Goal: Information Seeking & Learning: Check status

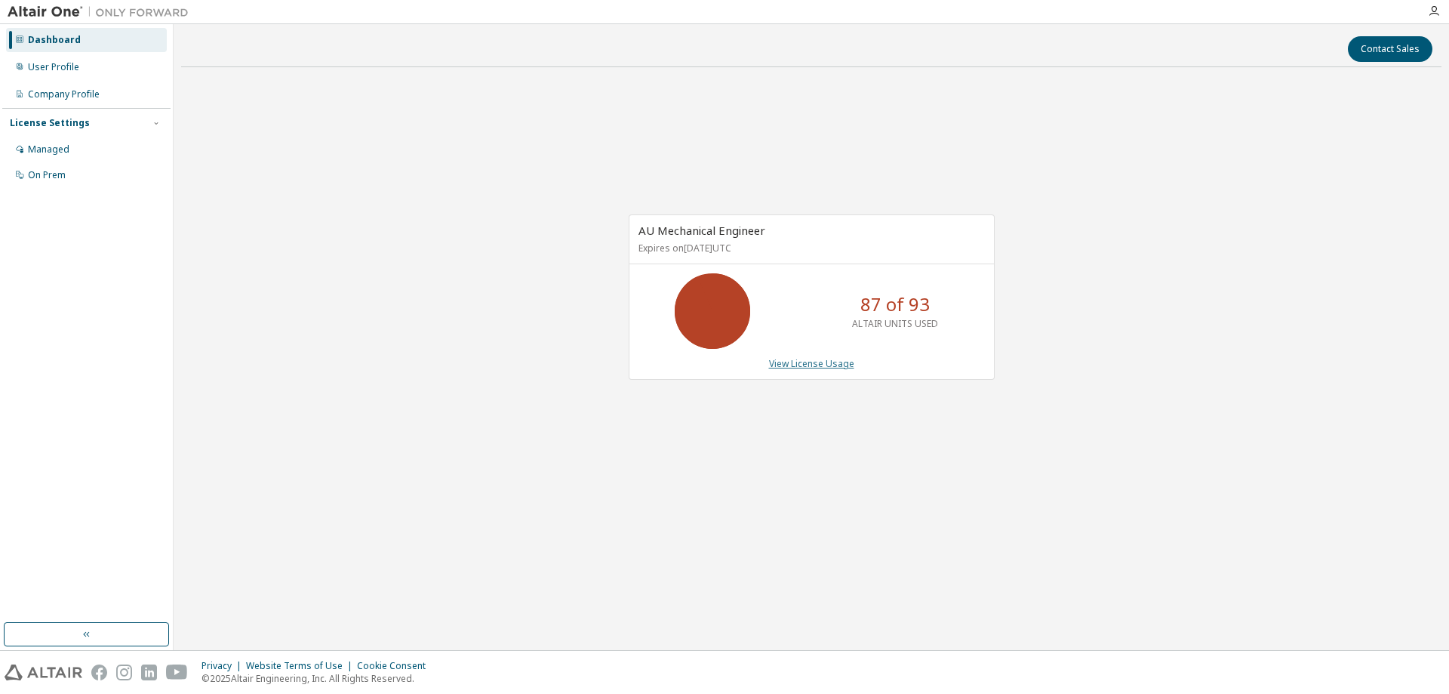
click at [827, 360] on link "View License Usage" at bounding box center [811, 363] width 85 height 13
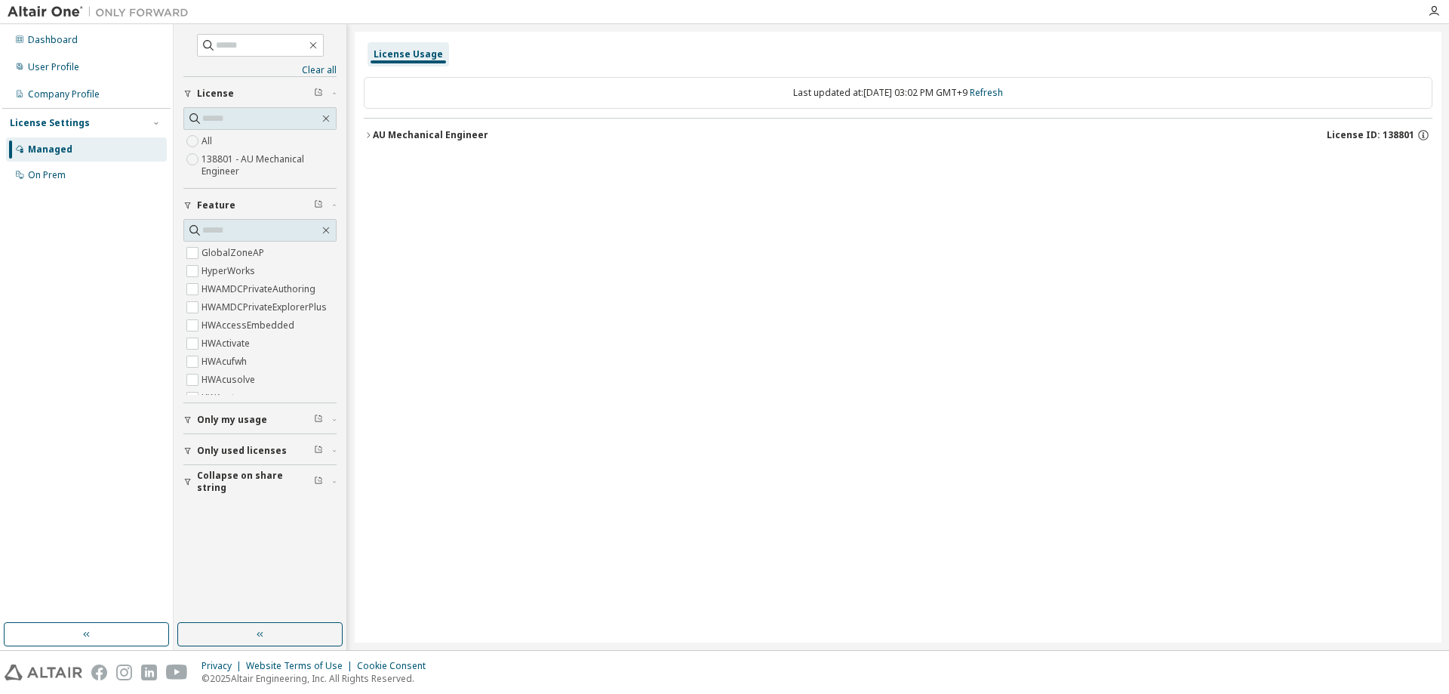
click at [371, 140] on button "AU Mechanical Engineer License ID: 138801" at bounding box center [898, 135] width 1069 height 33
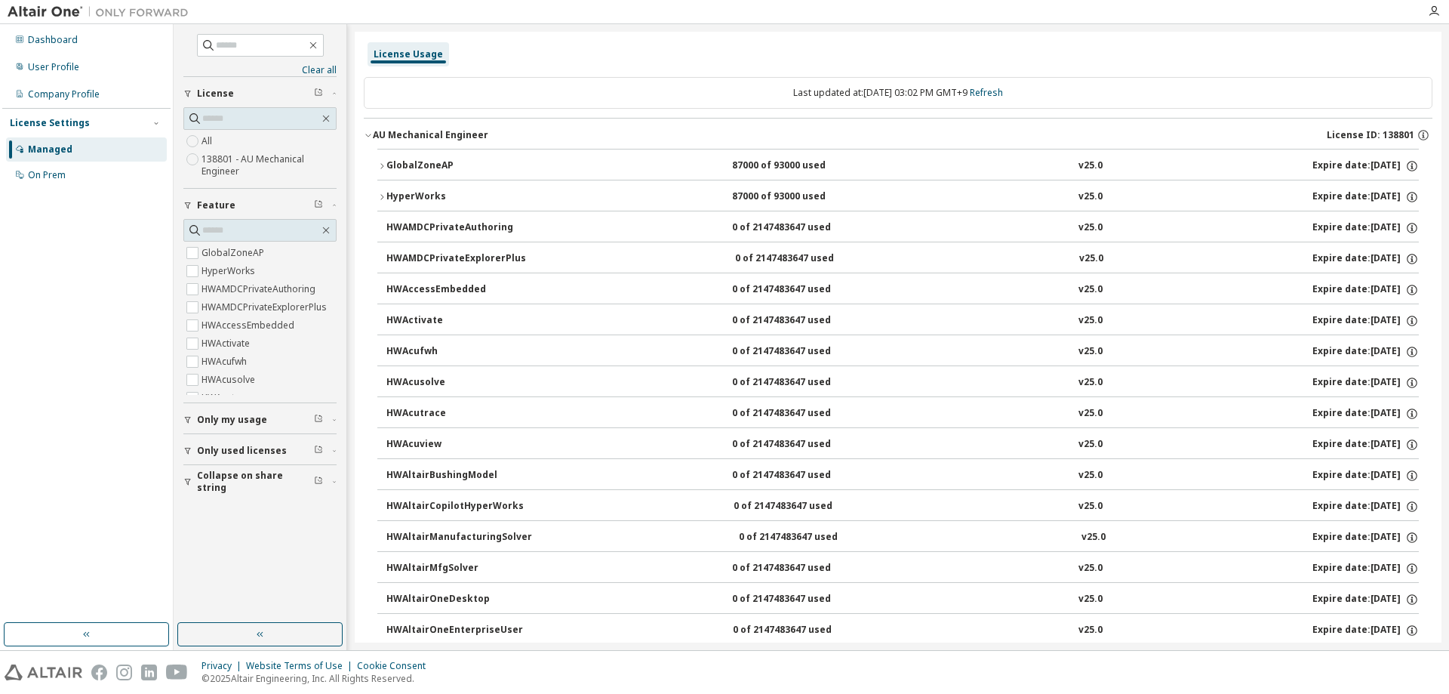
click at [379, 161] on button "GlobalZoneAP 87000 of 93000 used v25.0 Expire date: [DATE]" at bounding box center [898, 165] width 1042 height 33
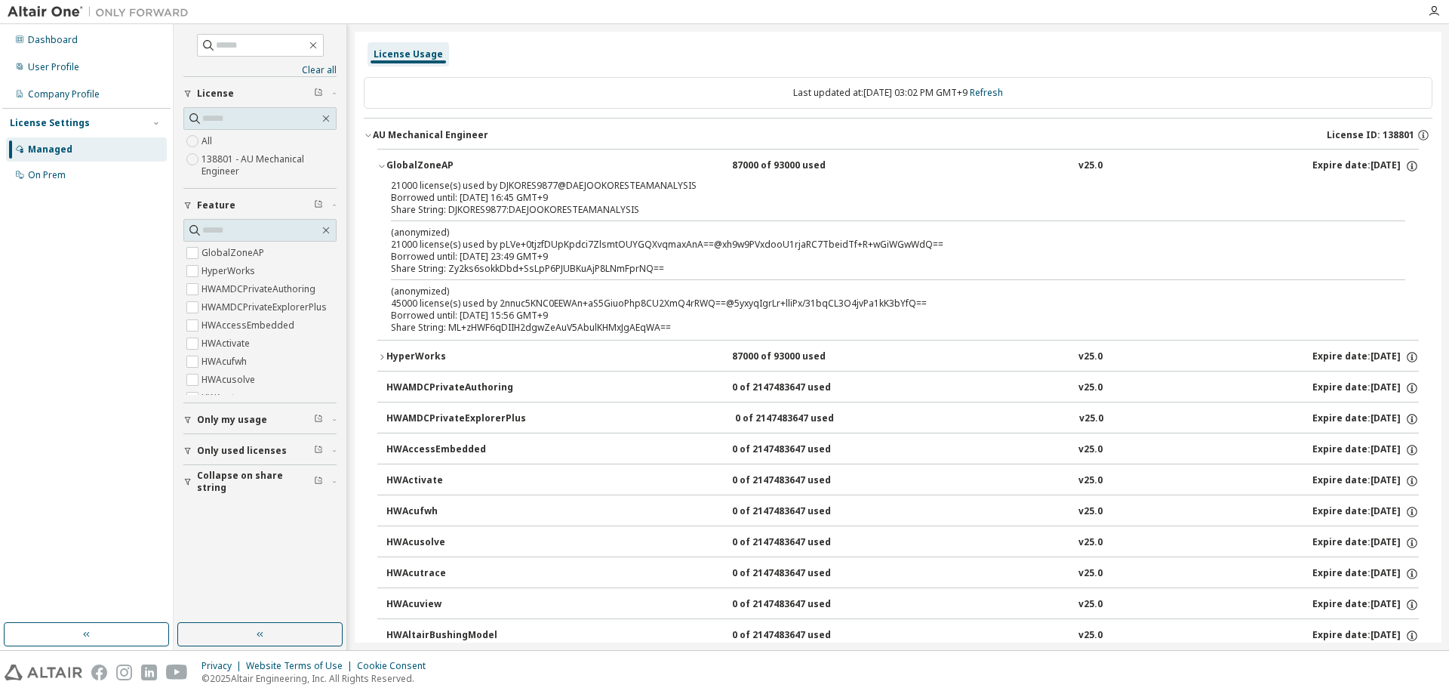
click at [32, 155] on div "Managed" at bounding box center [50, 149] width 45 height 12
click at [61, 180] on div "On Prem" at bounding box center [47, 175] width 38 height 12
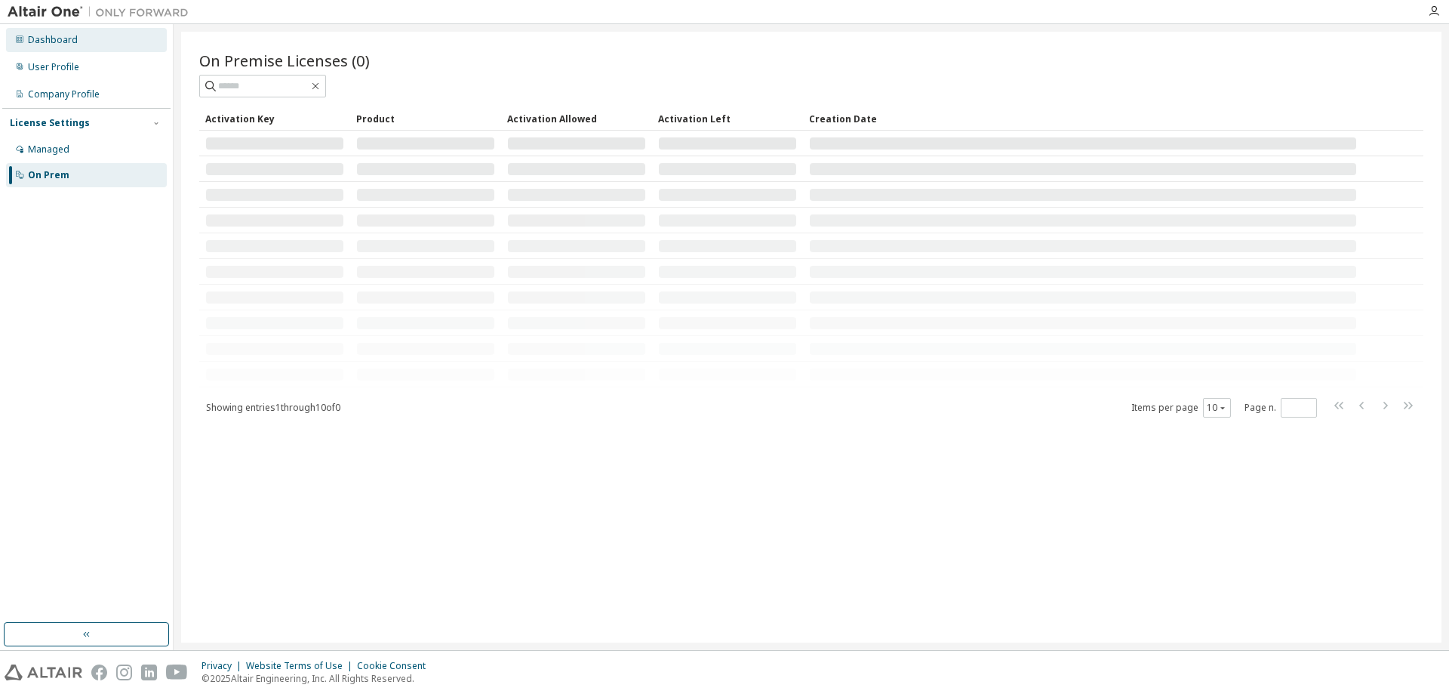
click at [63, 41] on div "Dashboard" at bounding box center [53, 40] width 50 height 12
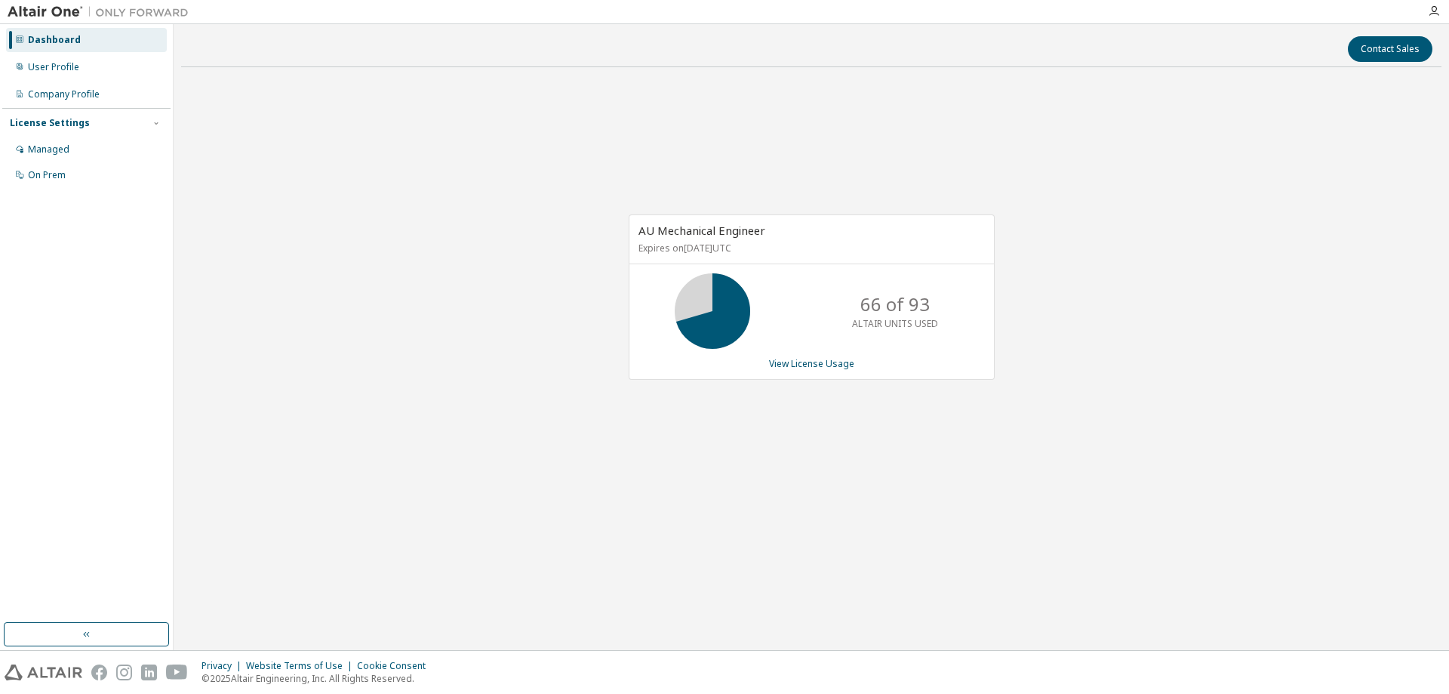
click at [832, 164] on div "AU Mechanical Engineer Expires on [DATE] UTC 66 of 93 ALTAIR UNITS USED View Li…" at bounding box center [811, 304] width 1261 height 451
click at [60, 73] on div "User Profile" at bounding box center [86, 67] width 161 height 24
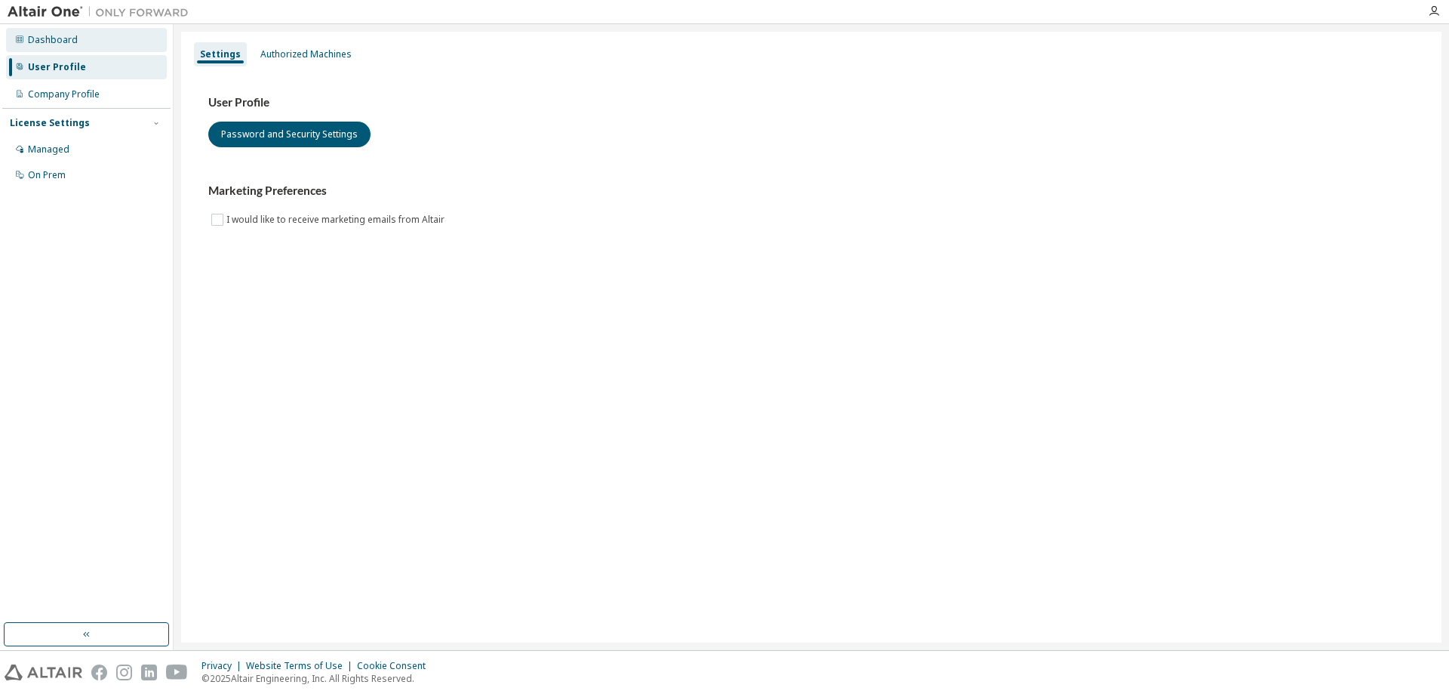
click at [67, 41] on div "Dashboard" at bounding box center [53, 40] width 50 height 12
